Goal: Transaction & Acquisition: Book appointment/travel/reservation

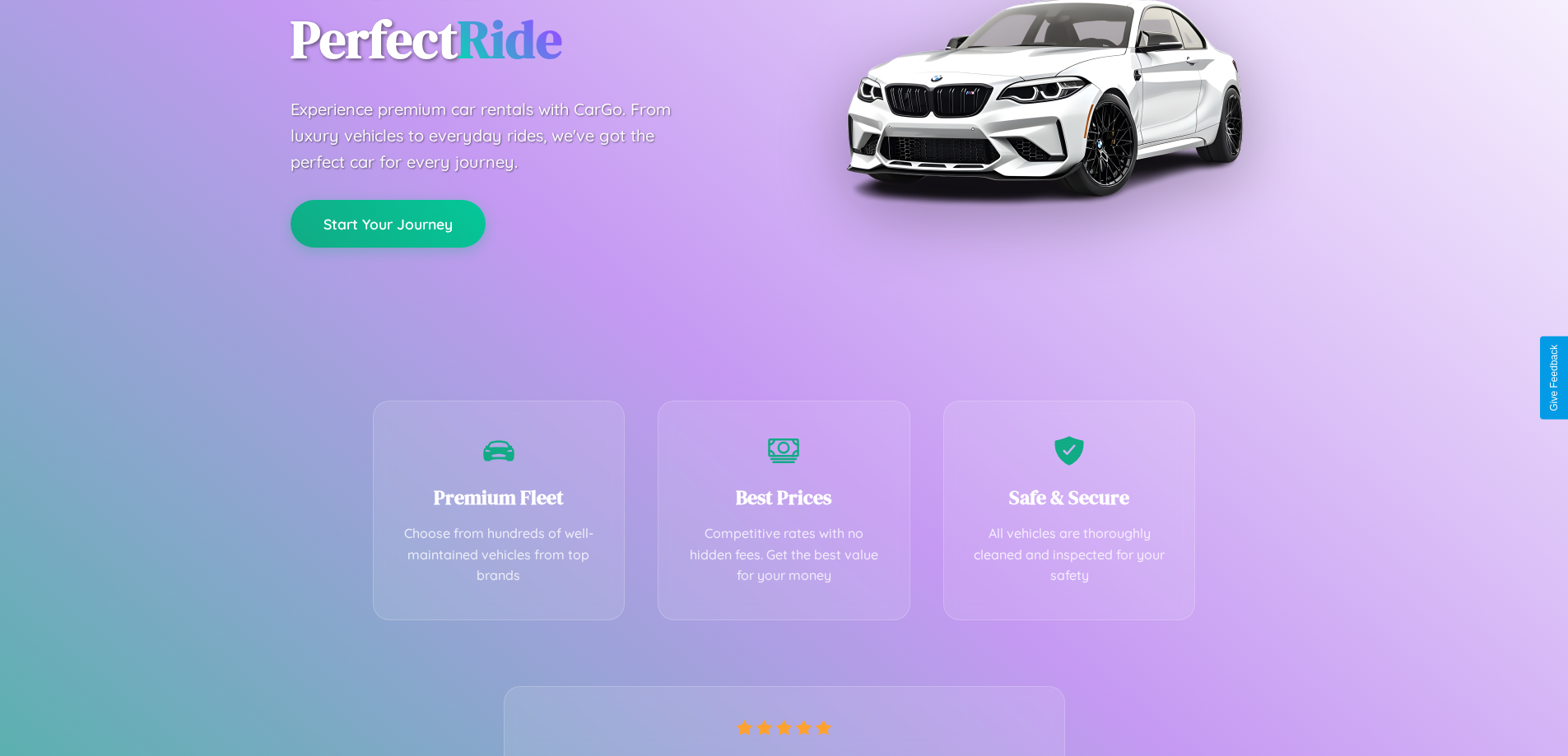
scroll to position [325, 0]
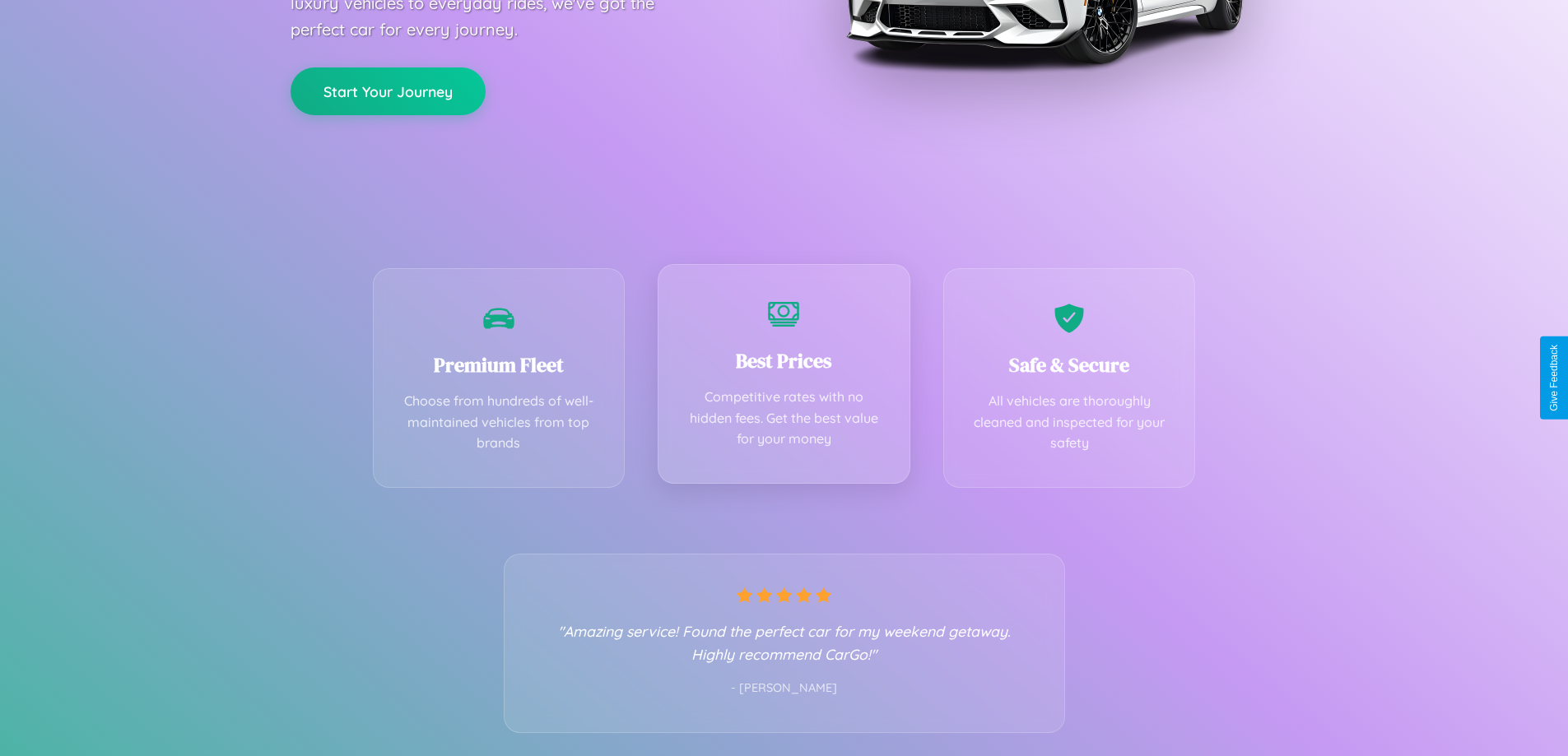
click at [784, 378] on div "Best Prices Competitive rates with no hidden fees. Get the best value for your …" at bounding box center [784, 373] width 252 height 220
click at [387, 91] on button "Start Your Journey" at bounding box center [387, 90] width 195 height 48
click at [387, 89] on button "Start Your Journey" at bounding box center [387, 90] width 195 height 48
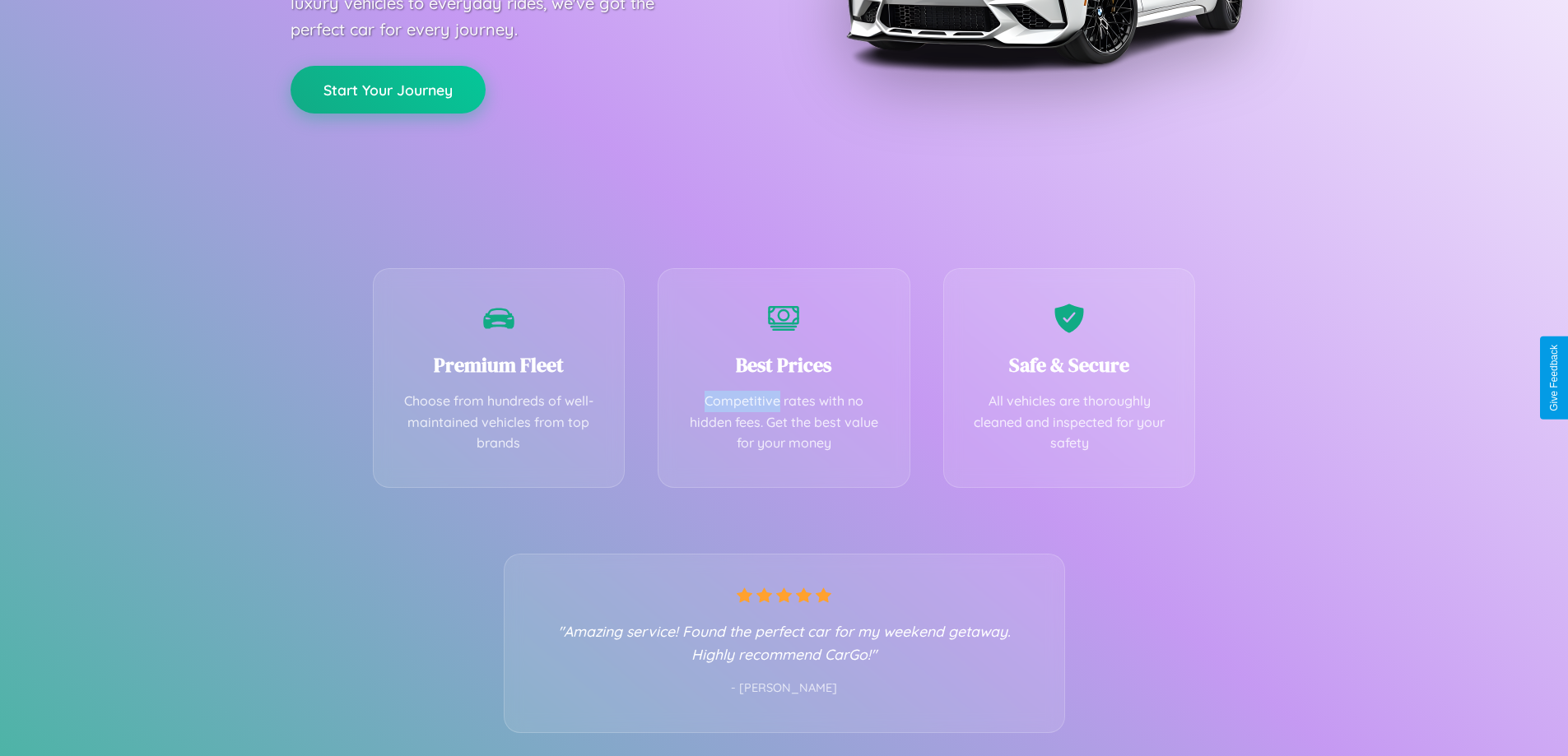
click at [387, 89] on button "Start Your Journey" at bounding box center [387, 90] width 195 height 48
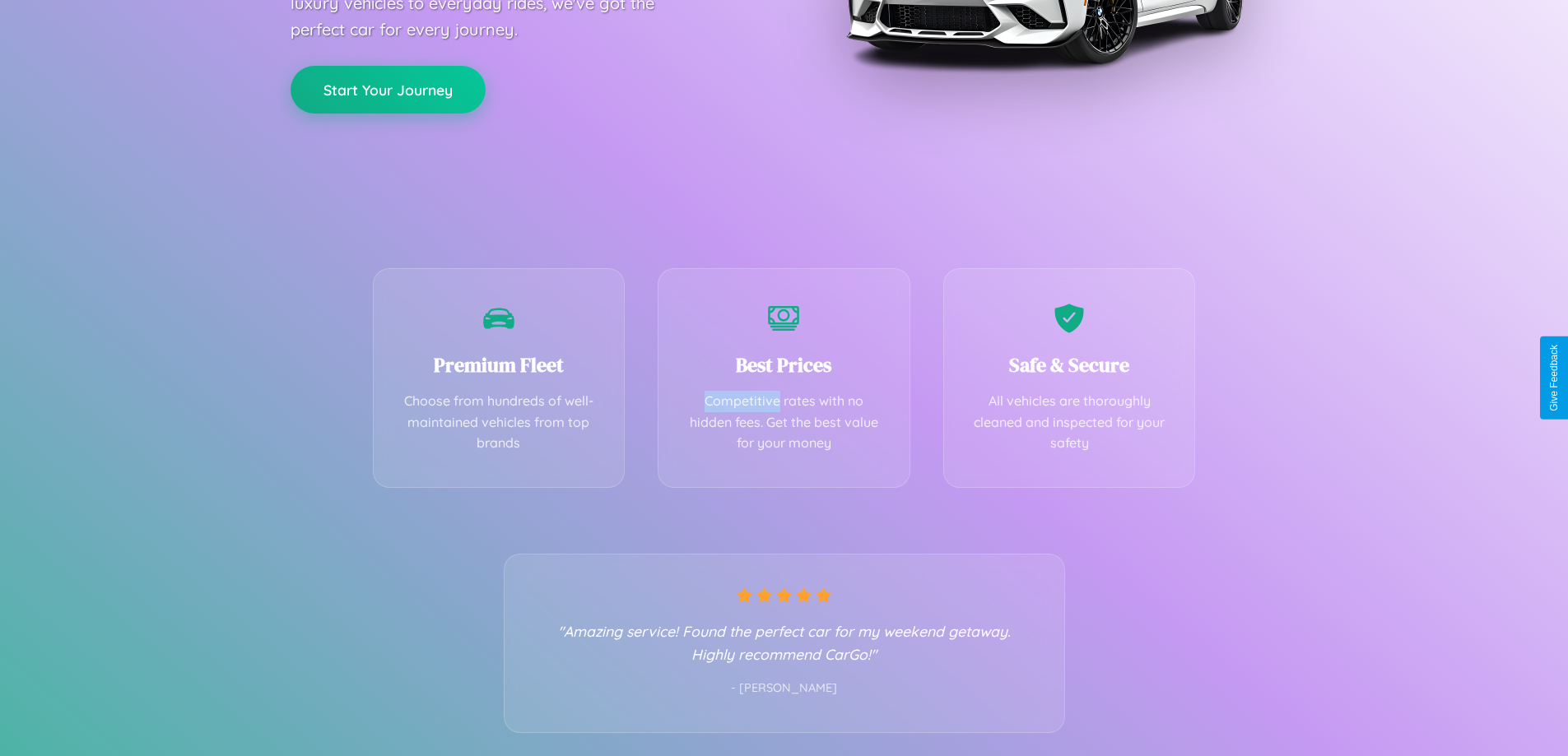
click at [387, 89] on button "Start Your Journey" at bounding box center [387, 90] width 195 height 48
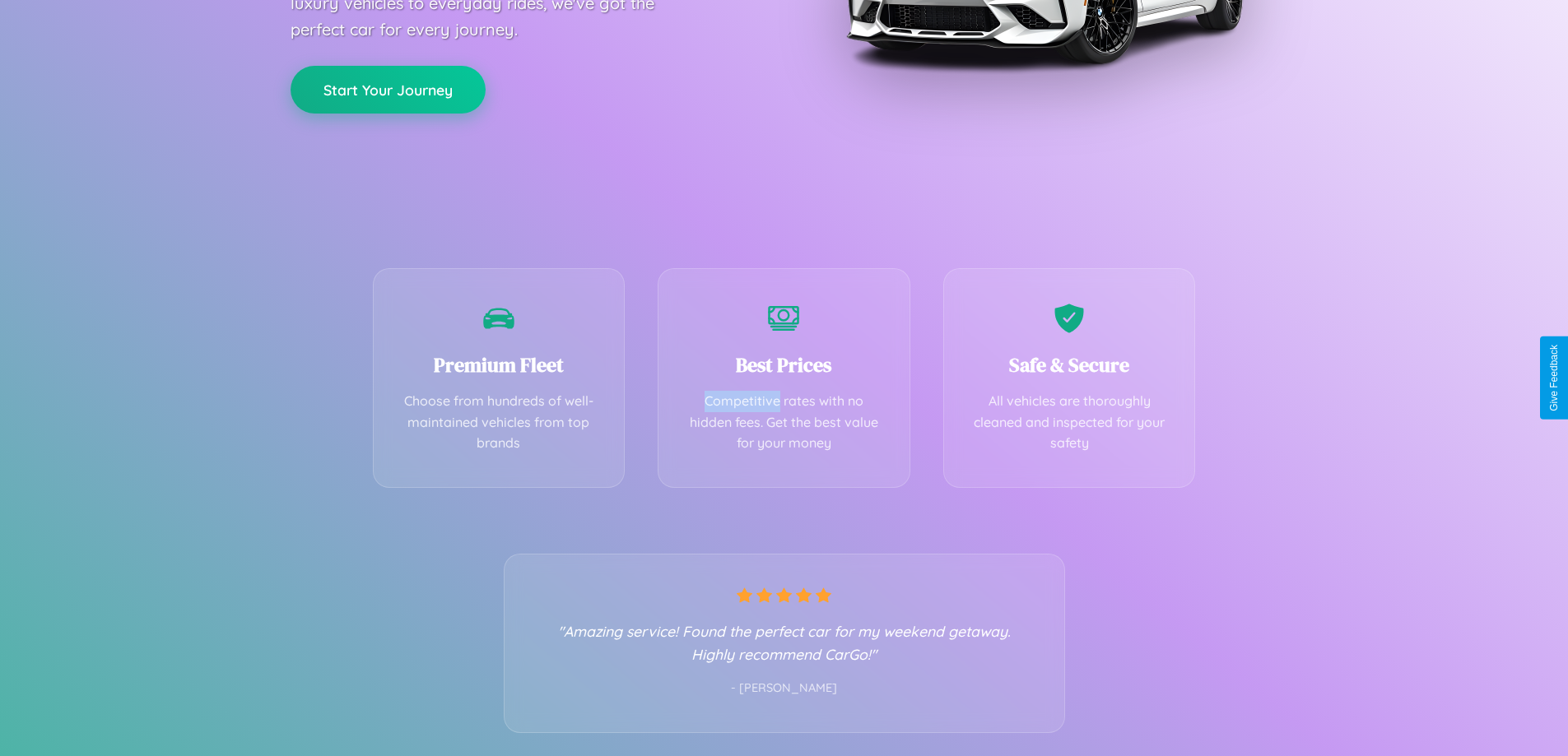
click at [387, 89] on button "Start Your Journey" at bounding box center [387, 90] width 195 height 48
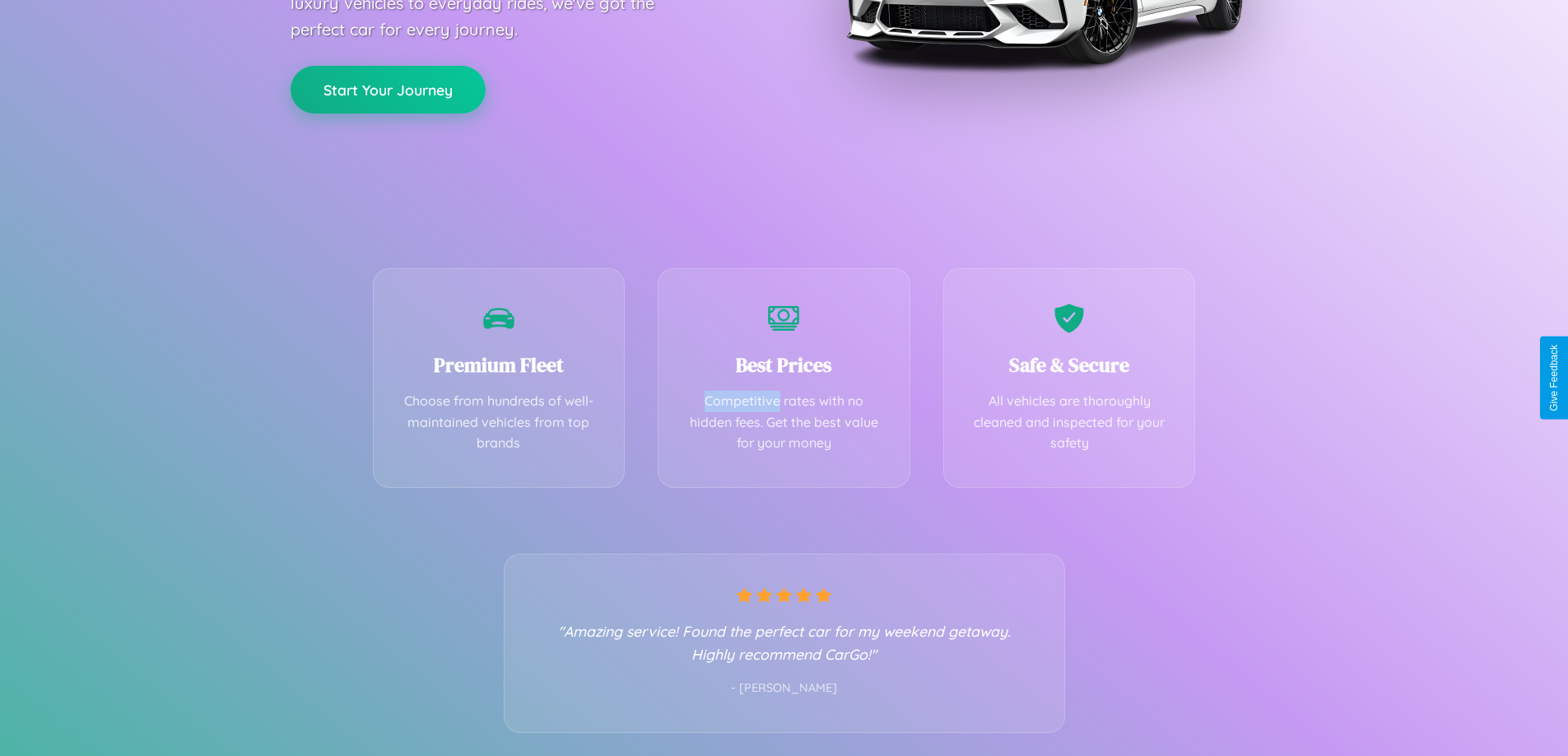
click at [387, 89] on button "Start Your Journey" at bounding box center [387, 90] width 195 height 48
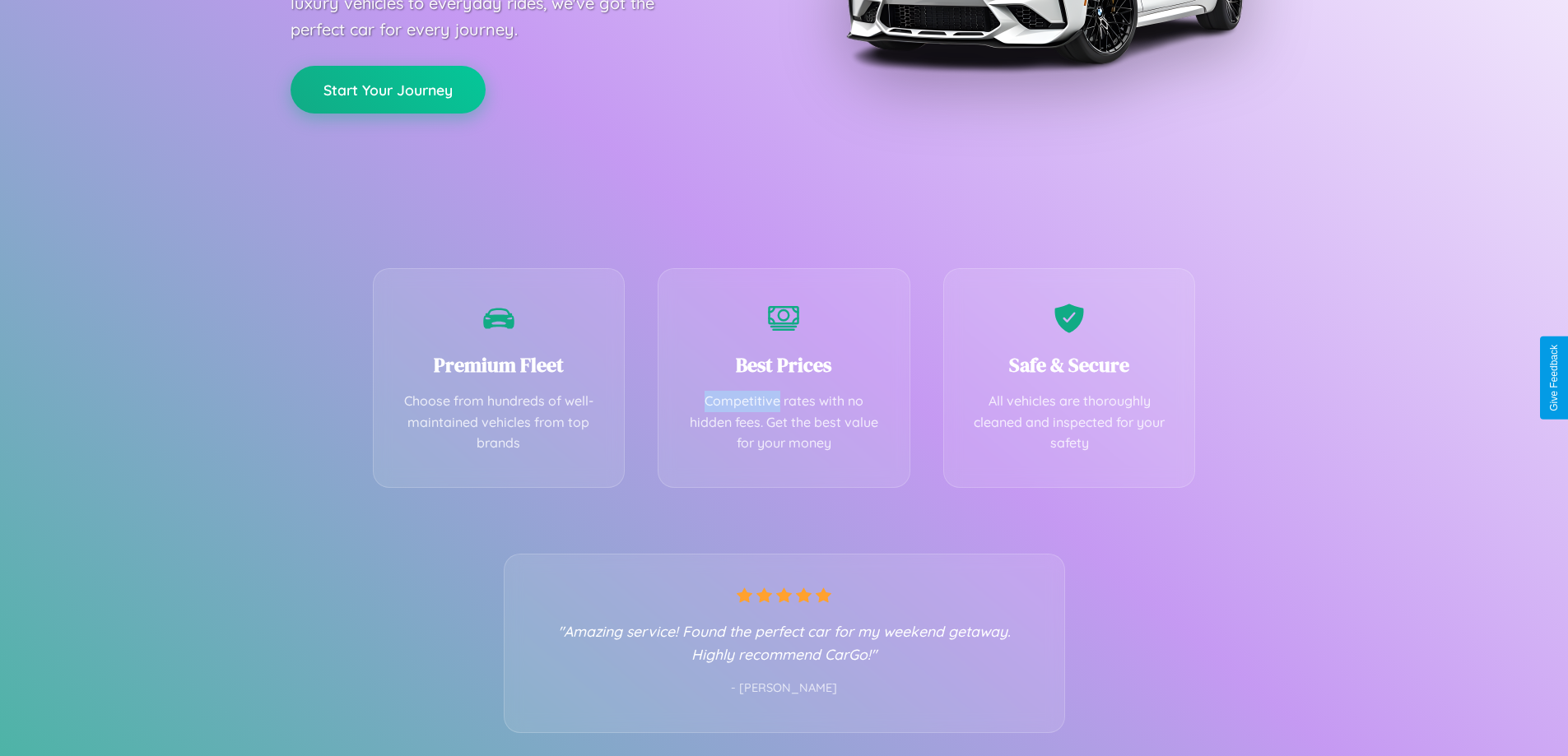
click at [387, 89] on button "Start Your Journey" at bounding box center [387, 90] width 195 height 48
